Goal: Find specific page/section: Find specific page/section

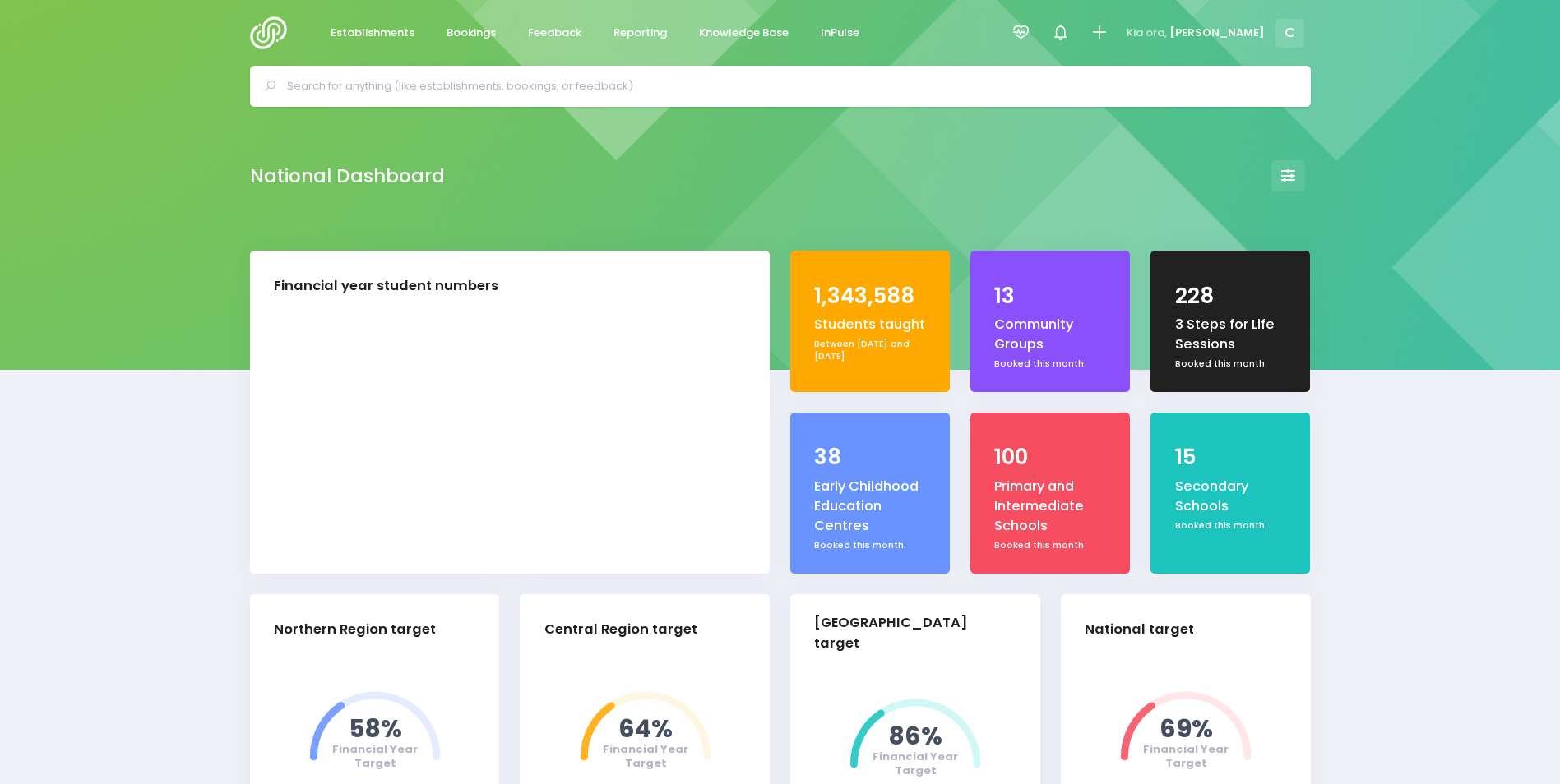
select select "5"
click at [473, 85] on input "text" at bounding box center [787, 86] width 1001 height 24
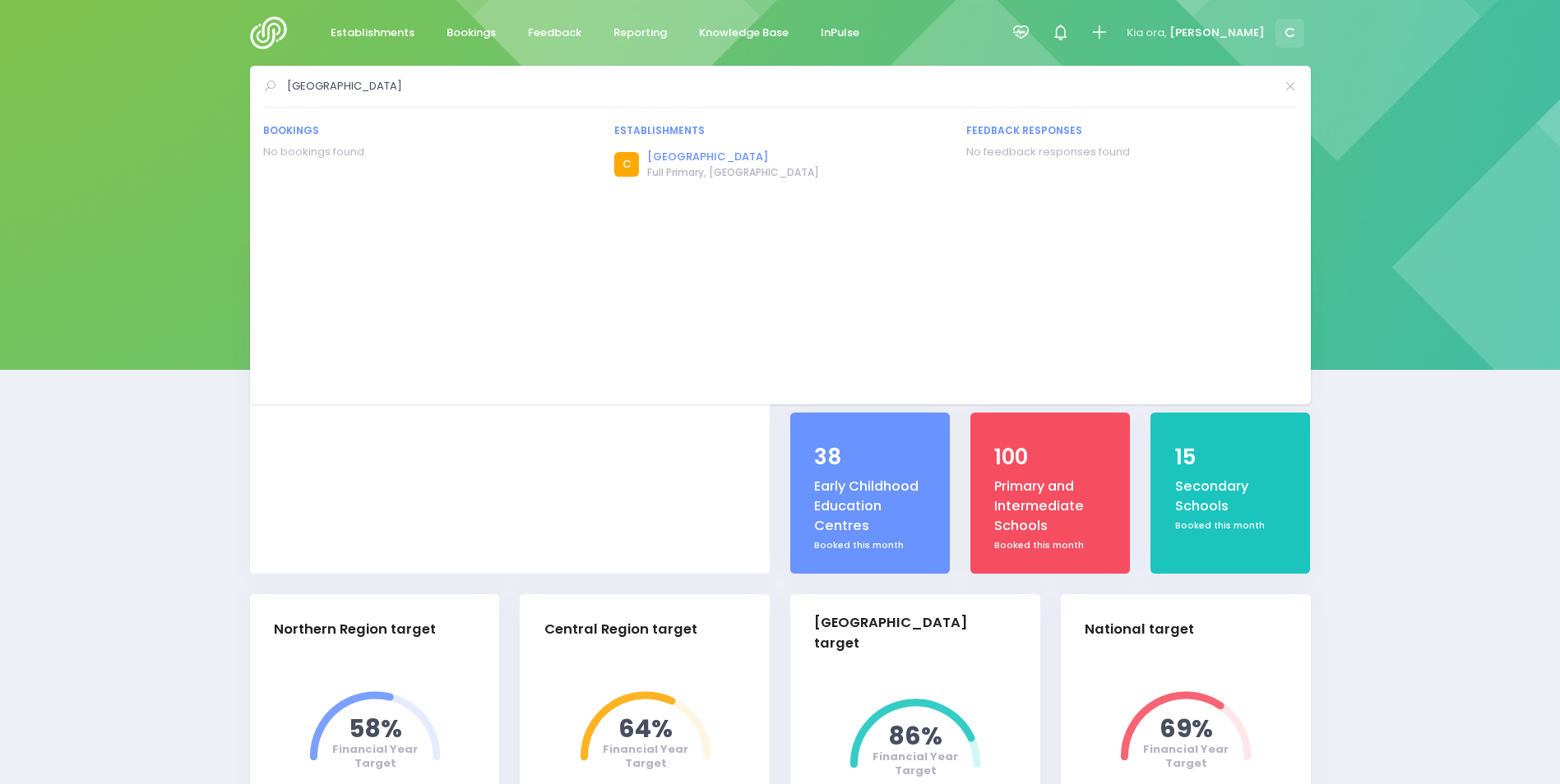
type input "[GEOGRAPHIC_DATA]"
click at [702, 150] on link "[GEOGRAPHIC_DATA]" at bounding box center [732, 157] width 172 height 17
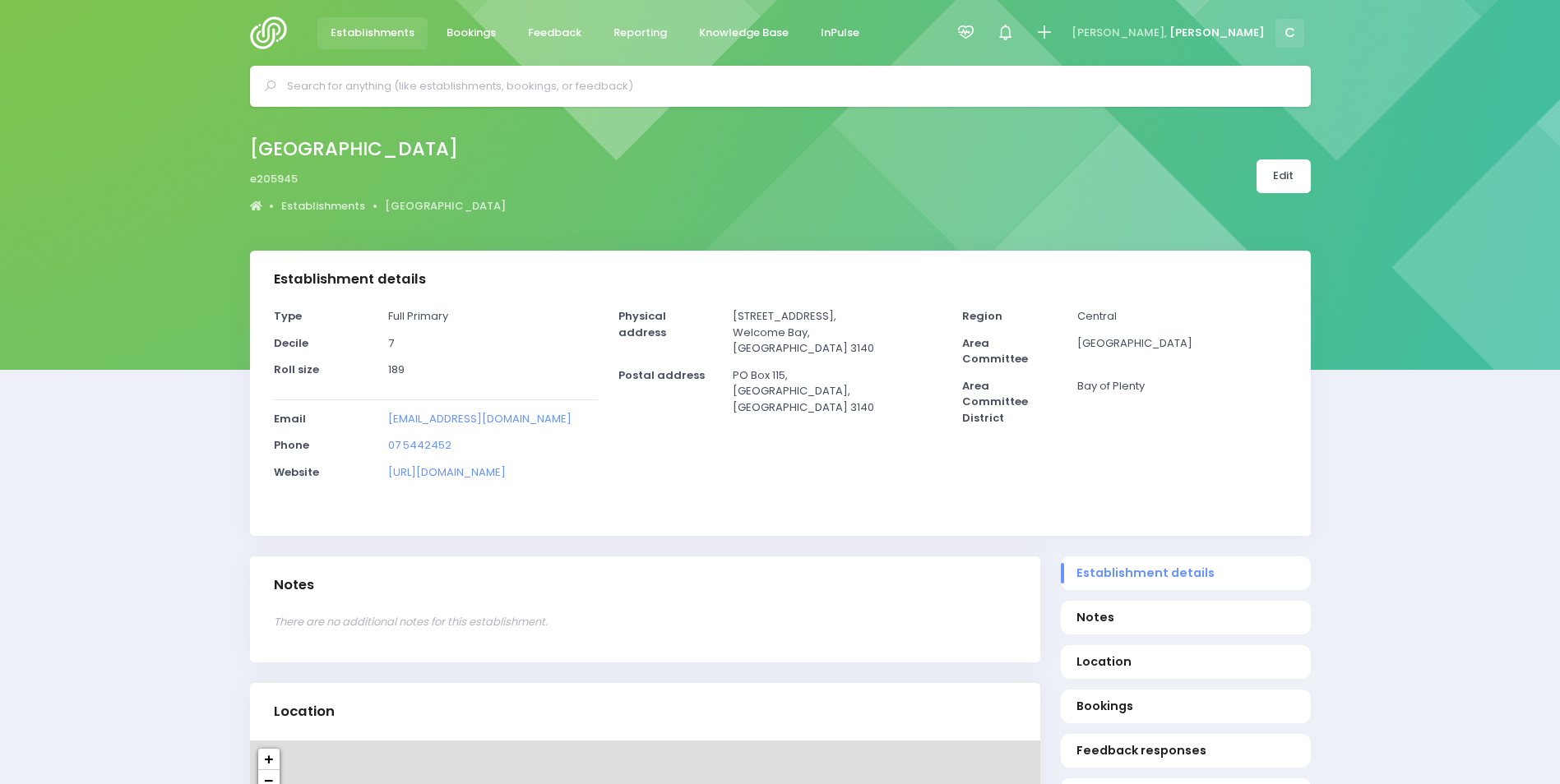
select select "5"
